Goal: Information Seeking & Learning: Learn about a topic

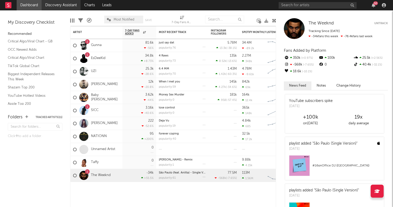
click at [71, 4] on link "Discovery Assistant" at bounding box center [61, 5] width 39 height 10
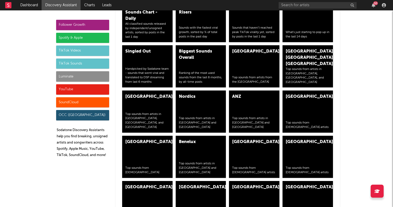
scroll to position [1790, 0]
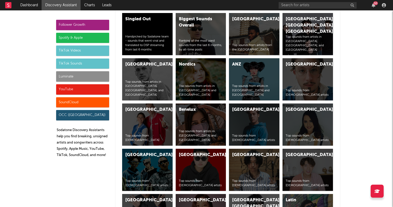
click at [84, 76] on div "Luminate" at bounding box center [82, 76] width 53 height 10
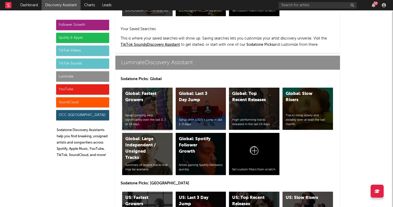
scroll to position [2225, 0]
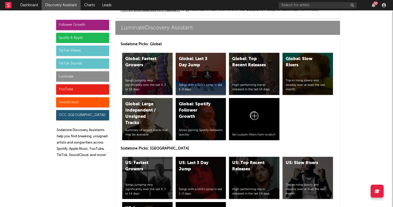
click at [201, 73] on div "Global: Last 3 Day Jump Songs with a 10%+ jump in last 1-3 days." at bounding box center [201, 74] width 50 height 42
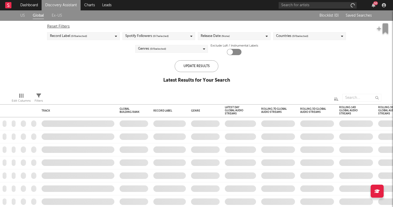
checkbox input "true"
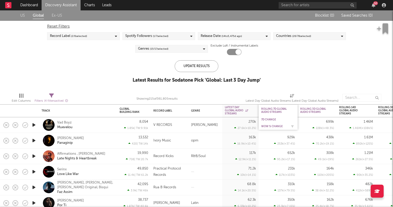
click at [269, 127] on div "WoW % Change" at bounding box center [274, 126] width 26 height 3
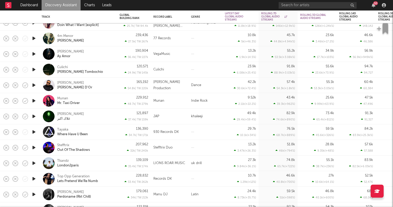
click at [211, 130] on div at bounding box center [205, 132] width 34 height 16
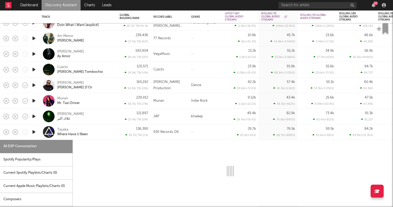
select select "1w"
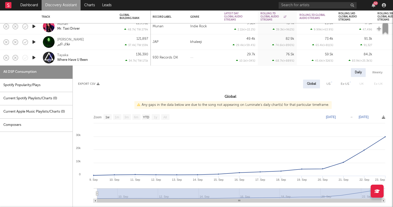
click at [31, 58] on icon "button" at bounding box center [33, 57] width 5 height 6
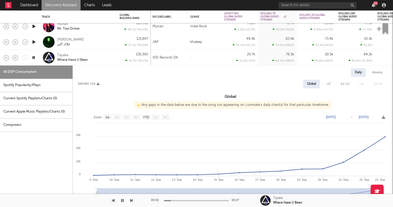
click at [32, 56] on icon "button" at bounding box center [33, 57] width 5 height 6
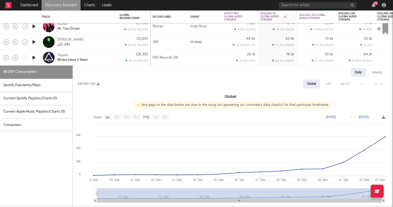
click at [80, 57] on div "Tayaka Where Have U Been" at bounding box center [85, 57] width 56 height 9
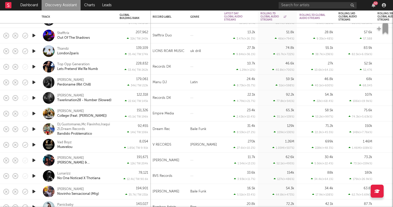
click at [114, 98] on div "[PERSON_NAME] Twerknation28 - Number (Slowed)" at bounding box center [78, 98] width 78 height 16
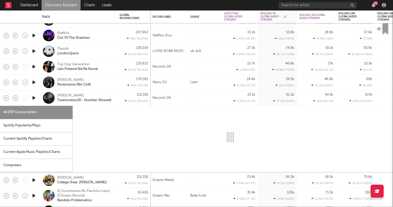
select select "1w"
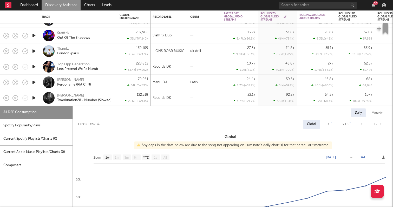
click at [32, 96] on icon "button" at bounding box center [33, 98] width 5 height 6
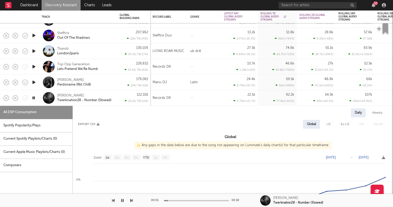
click at [175, 200] on div at bounding box center [196, 200] width 65 height 1
click at [32, 98] on icon "button" at bounding box center [33, 98] width 5 height 6
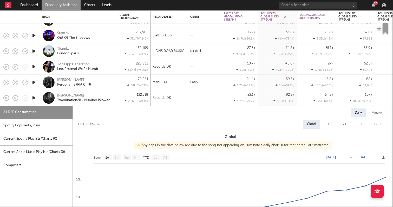
click at [120, 91] on div "122,318 22.6k | TW: 145k" at bounding box center [133, 97] width 29 height 15
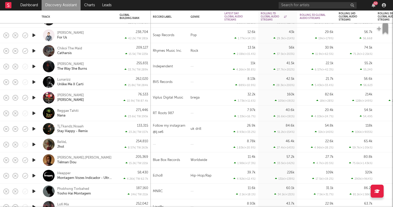
click at [33, 173] on icon "button" at bounding box center [33, 175] width 5 height 6
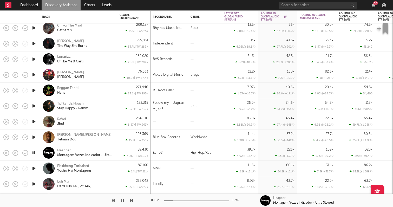
click at [36, 151] on icon "button" at bounding box center [33, 152] width 5 height 6
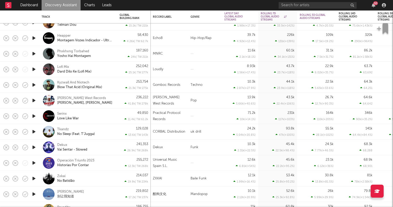
click at [34, 147] on icon "button" at bounding box center [33, 147] width 5 height 6
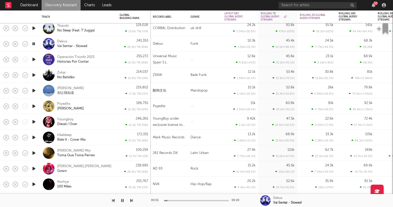
click at [33, 136] on icon "button" at bounding box center [33, 137] width 5 height 6
click at [32, 120] on icon "button" at bounding box center [33, 121] width 5 height 6
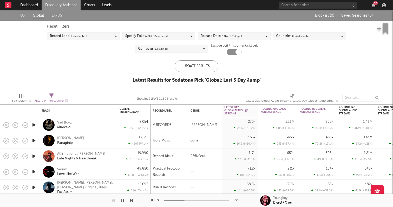
click at [64, 2] on link "Discovery Assistant" at bounding box center [61, 5] width 39 height 10
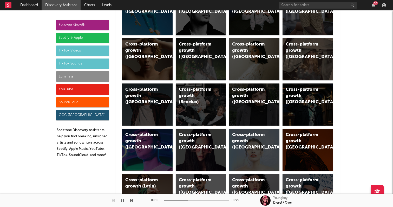
scroll to position [213, 0]
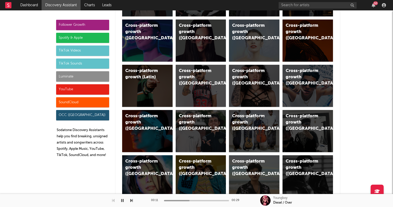
click at [96, 77] on div "Luminate" at bounding box center [82, 76] width 53 height 10
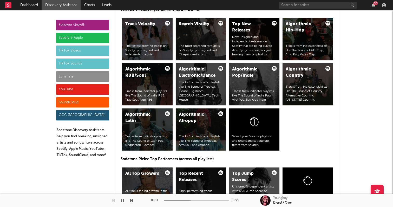
scroll to position [2225, 0]
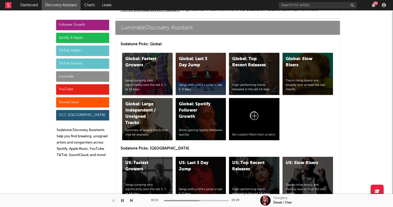
click at [153, 61] on div "Global: Fastest Growers" at bounding box center [142, 62] width 35 height 12
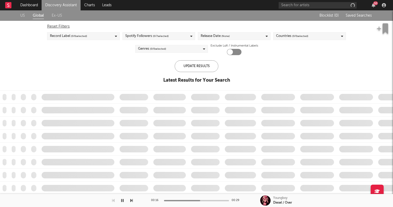
checkbox input "true"
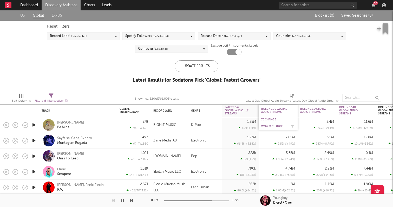
click at [266, 126] on div "WoW % Change" at bounding box center [274, 126] width 26 height 3
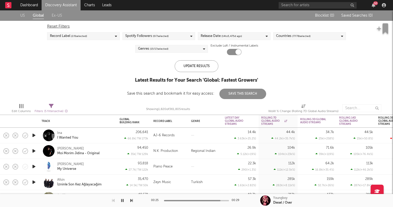
click at [122, 200] on icon "button" at bounding box center [122, 200] width 3 height 4
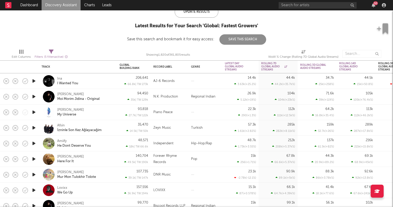
click at [34, 143] on icon "button" at bounding box center [33, 143] width 5 height 6
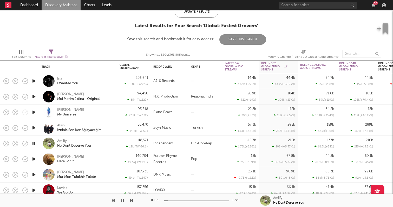
click at [35, 158] on icon "button" at bounding box center [33, 159] width 5 height 6
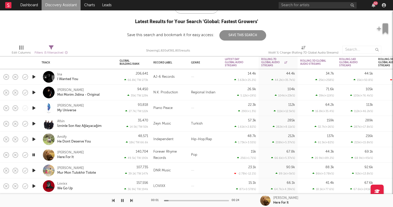
click at [34, 170] on icon "button" at bounding box center [33, 170] width 5 height 6
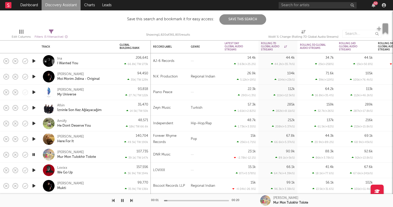
click at [33, 169] on icon "button" at bounding box center [33, 170] width 5 height 6
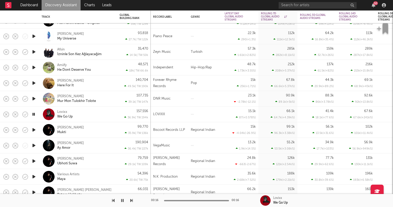
click at [33, 145] on icon "button" at bounding box center [33, 145] width 5 height 6
click at [34, 161] on icon "button" at bounding box center [33, 161] width 5 height 6
click at [34, 174] on icon "button" at bounding box center [33, 176] width 5 height 6
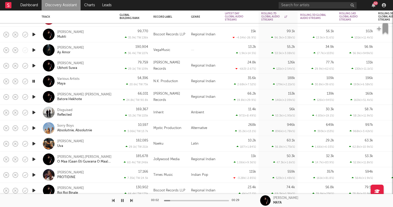
click at [36, 172] on icon "button" at bounding box center [33, 174] width 5 height 6
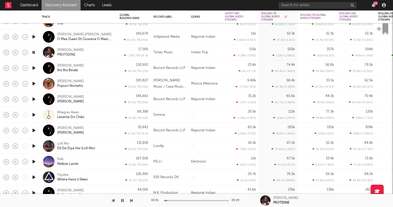
click at [33, 159] on icon "button" at bounding box center [33, 161] width 5 height 6
